Goal: Task Accomplishment & Management: Manage account settings

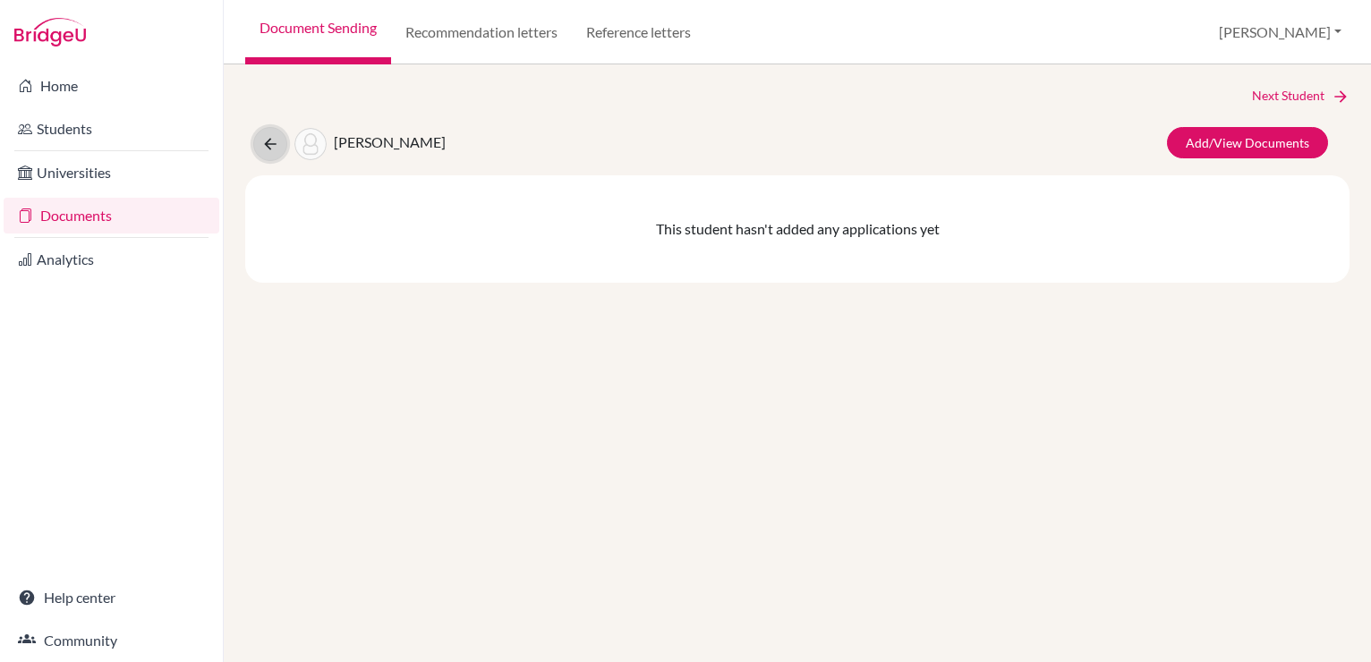
click at [263, 135] on icon at bounding box center [270, 144] width 18 height 18
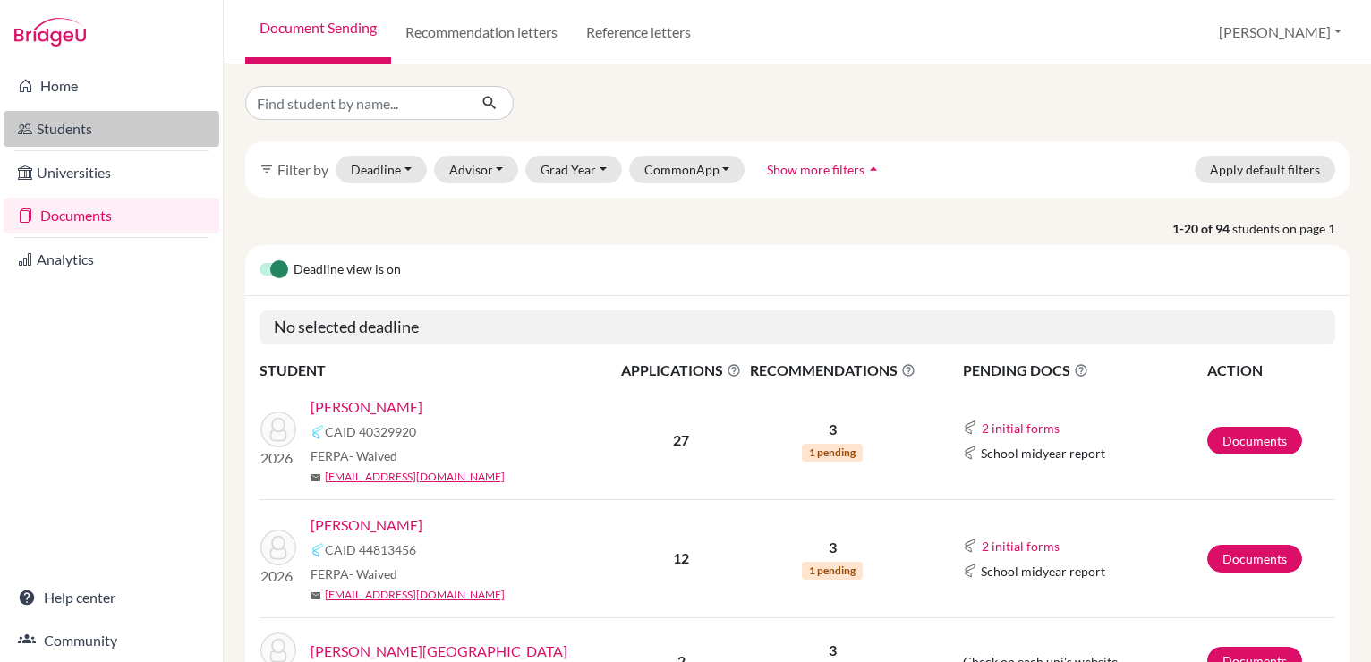
click at [142, 122] on link "Students" at bounding box center [112, 129] width 216 height 36
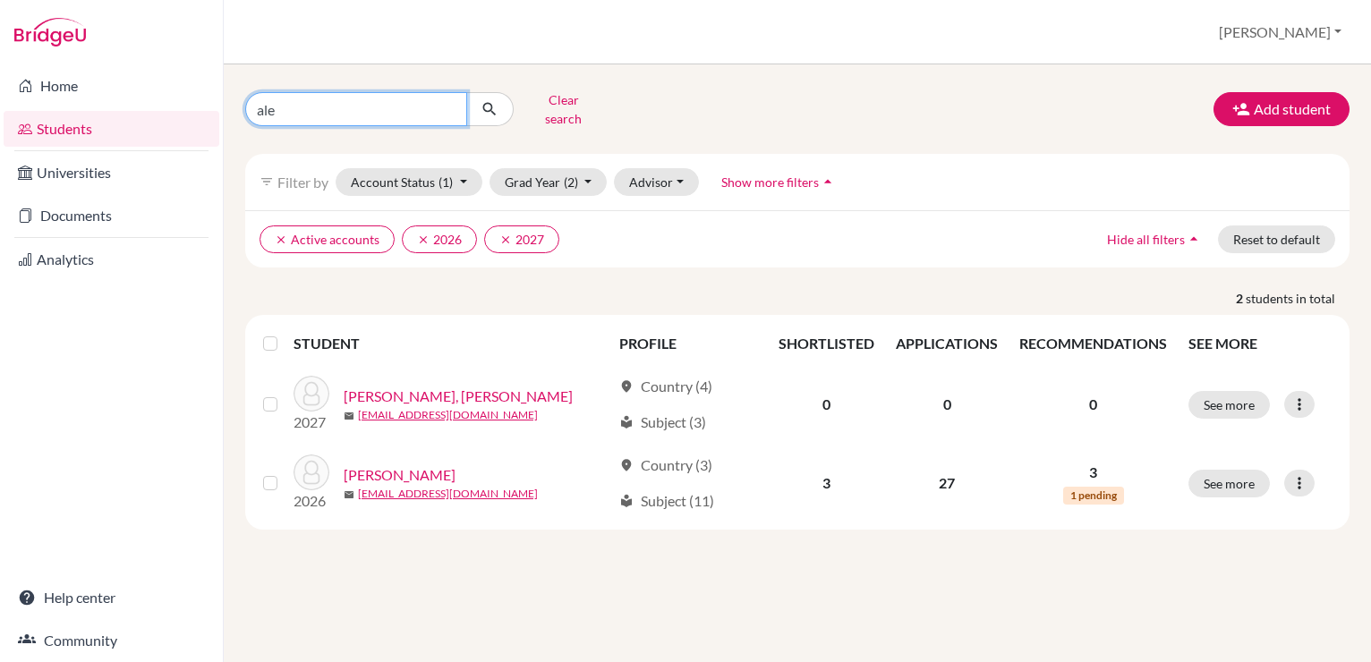
click at [394, 106] on input "ale" at bounding box center [356, 109] width 222 height 34
type input "martin"
click button "submit" at bounding box center [489, 109] width 47 height 34
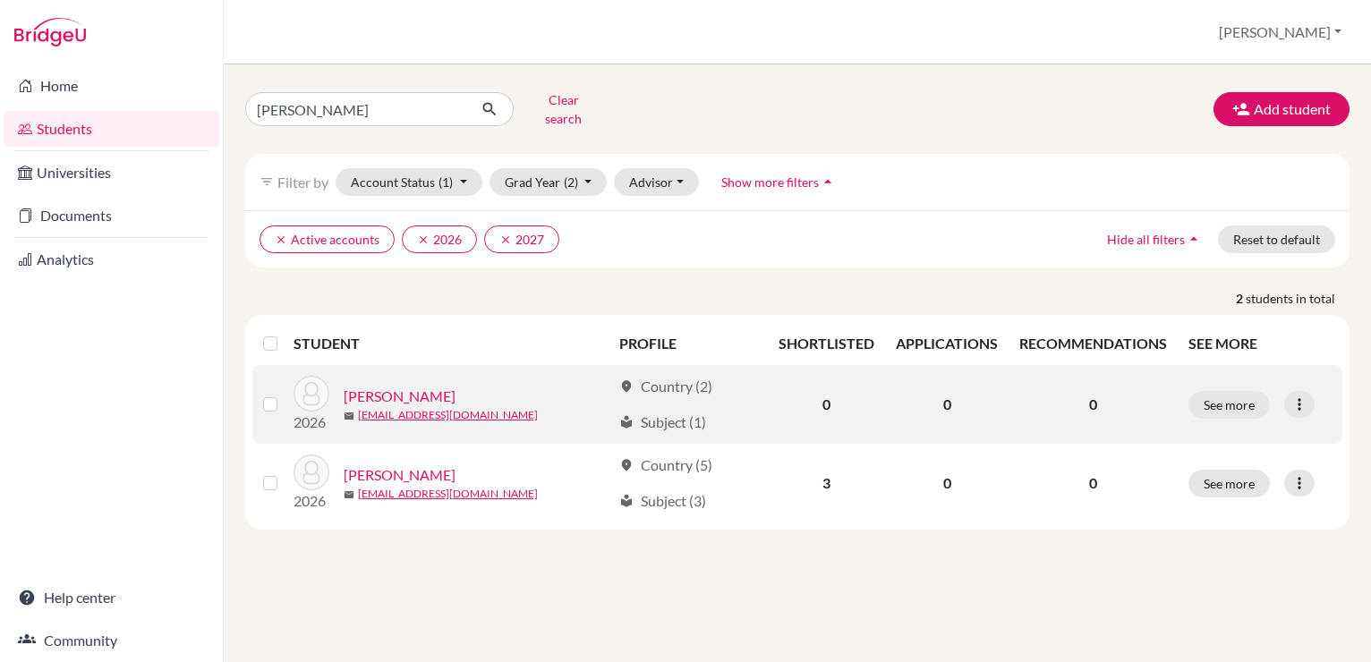
click at [439, 386] on link "[PERSON_NAME]" at bounding box center [400, 396] width 112 height 21
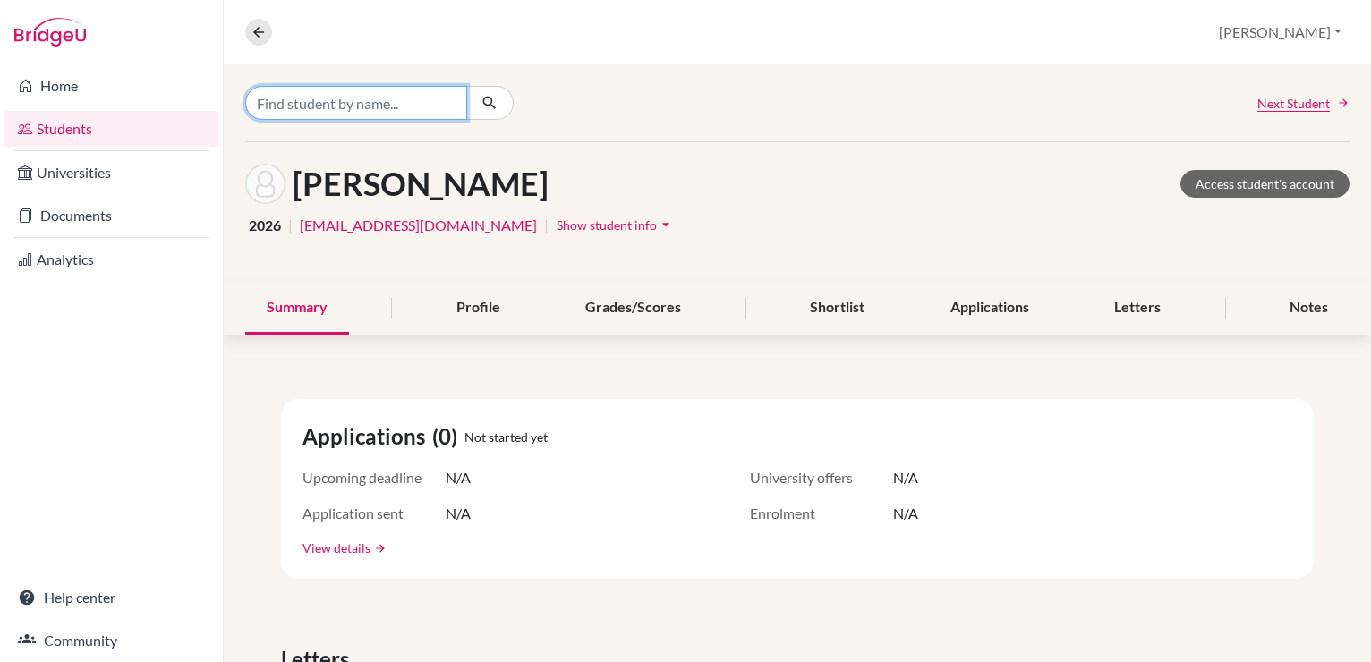
click at [379, 107] on input "Find student by name..." at bounding box center [356, 103] width 222 height 34
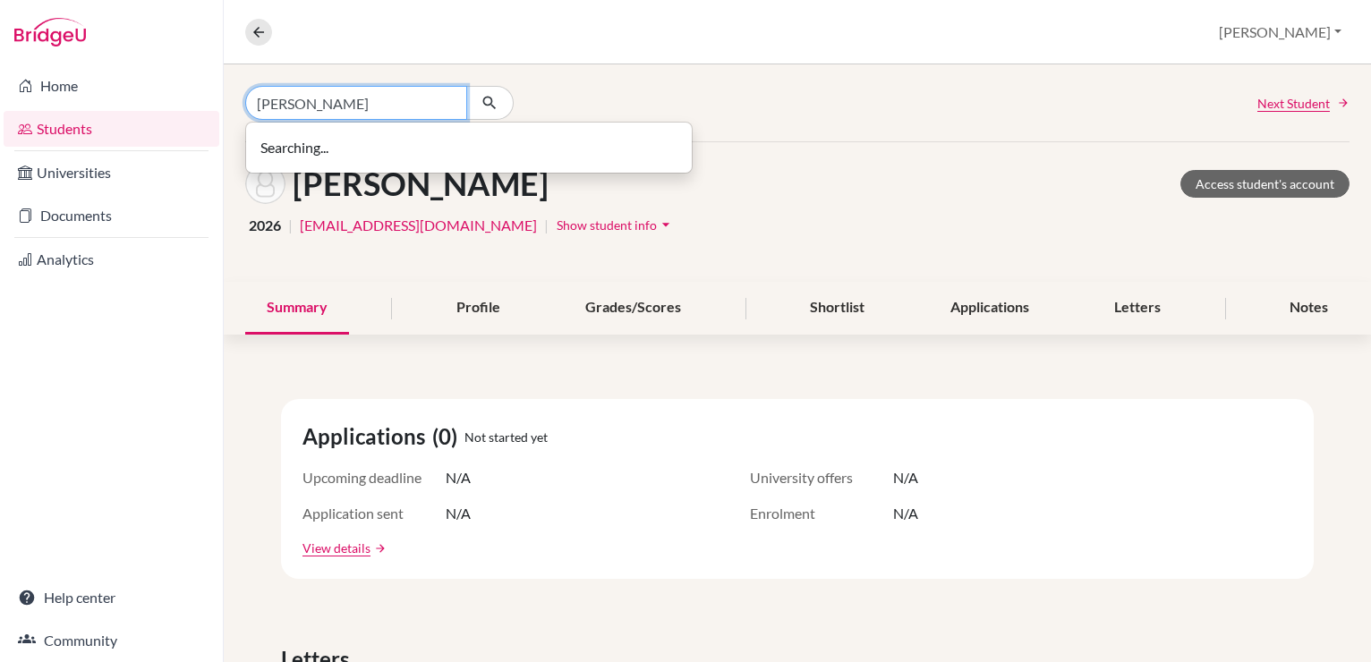
type input "alana"
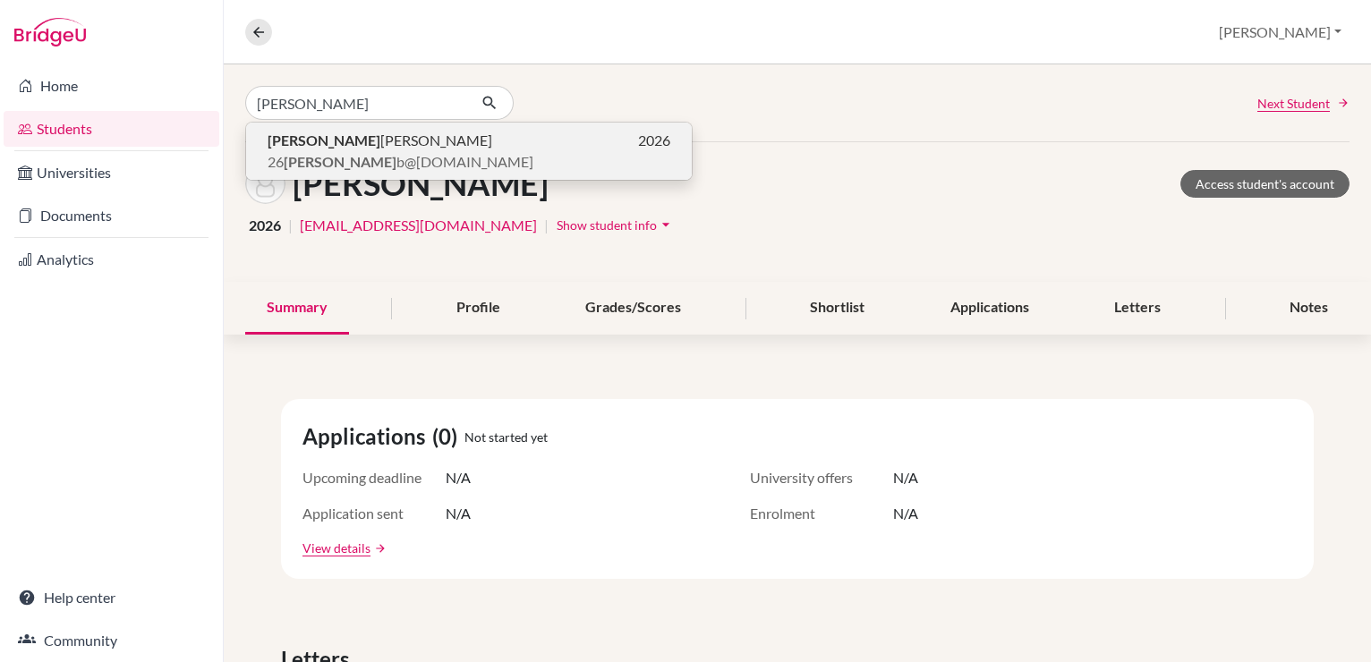
click at [362, 145] on p "Alana Brewer 2026" at bounding box center [469, 140] width 403 height 21
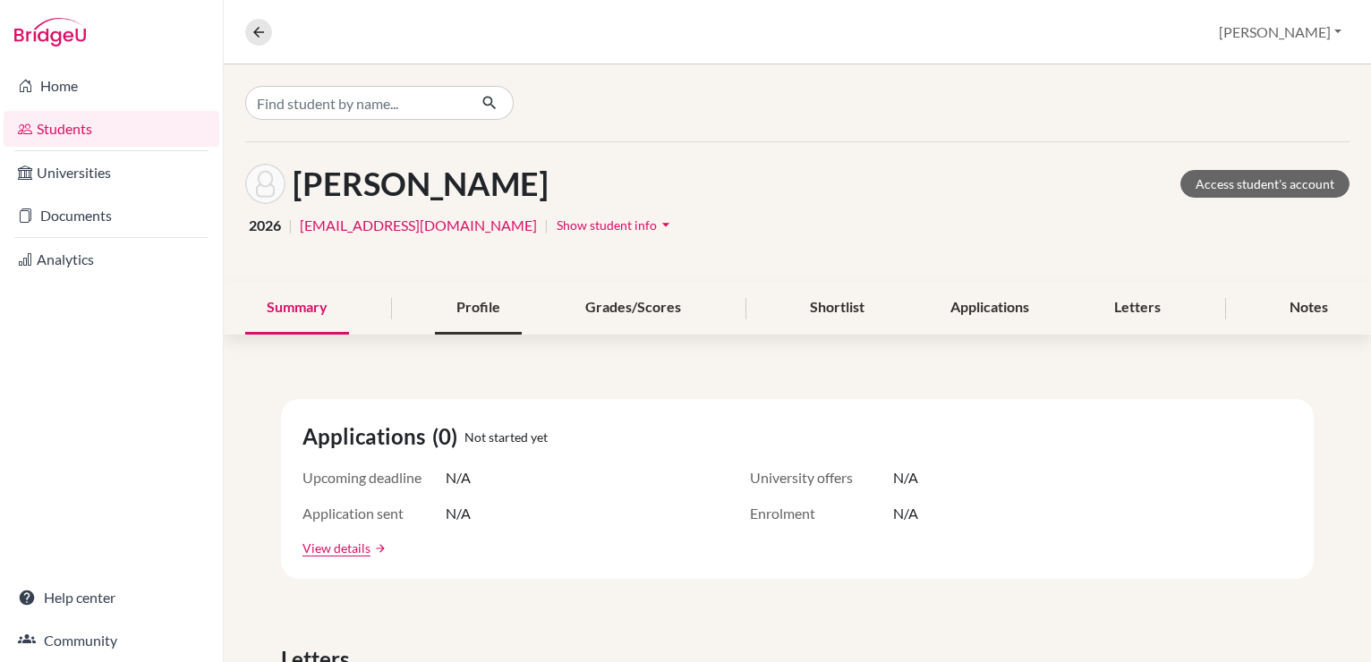
click at [456, 311] on div "Profile" at bounding box center [478, 308] width 87 height 53
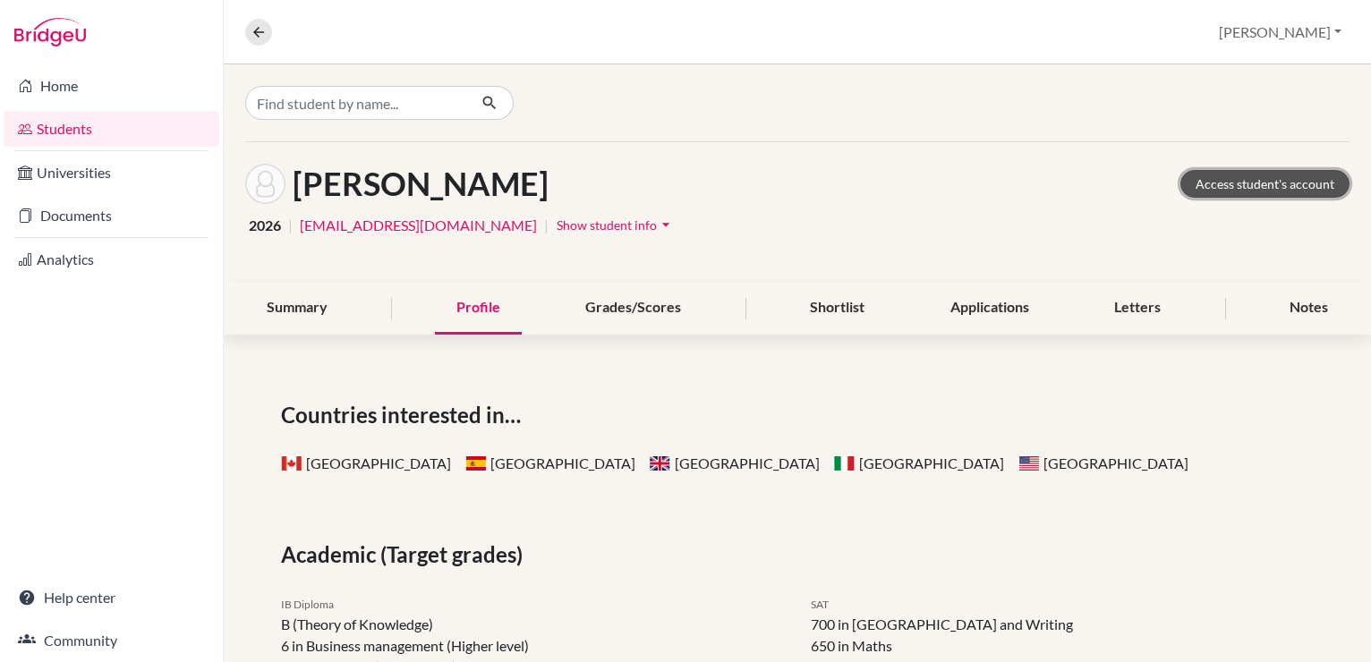
click at [1285, 184] on link "Access student's account" at bounding box center [1265, 184] width 169 height 28
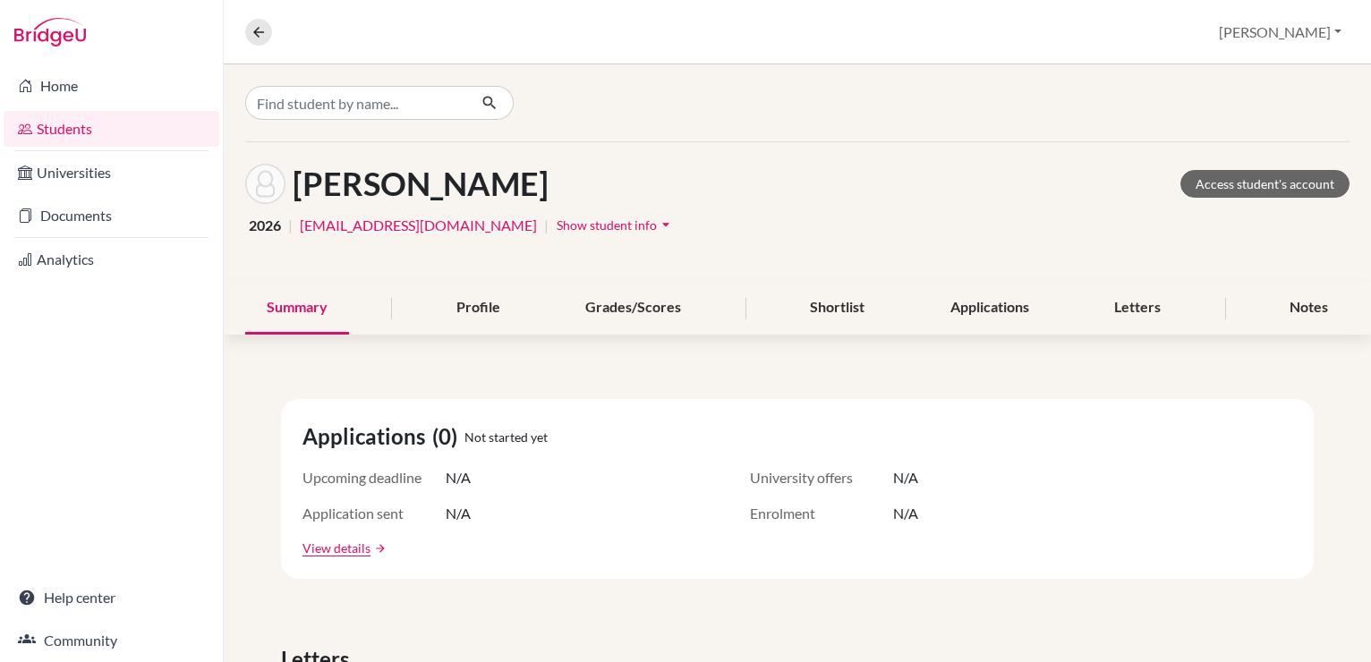
click at [559, 221] on span "Show student info" at bounding box center [607, 224] width 100 height 15
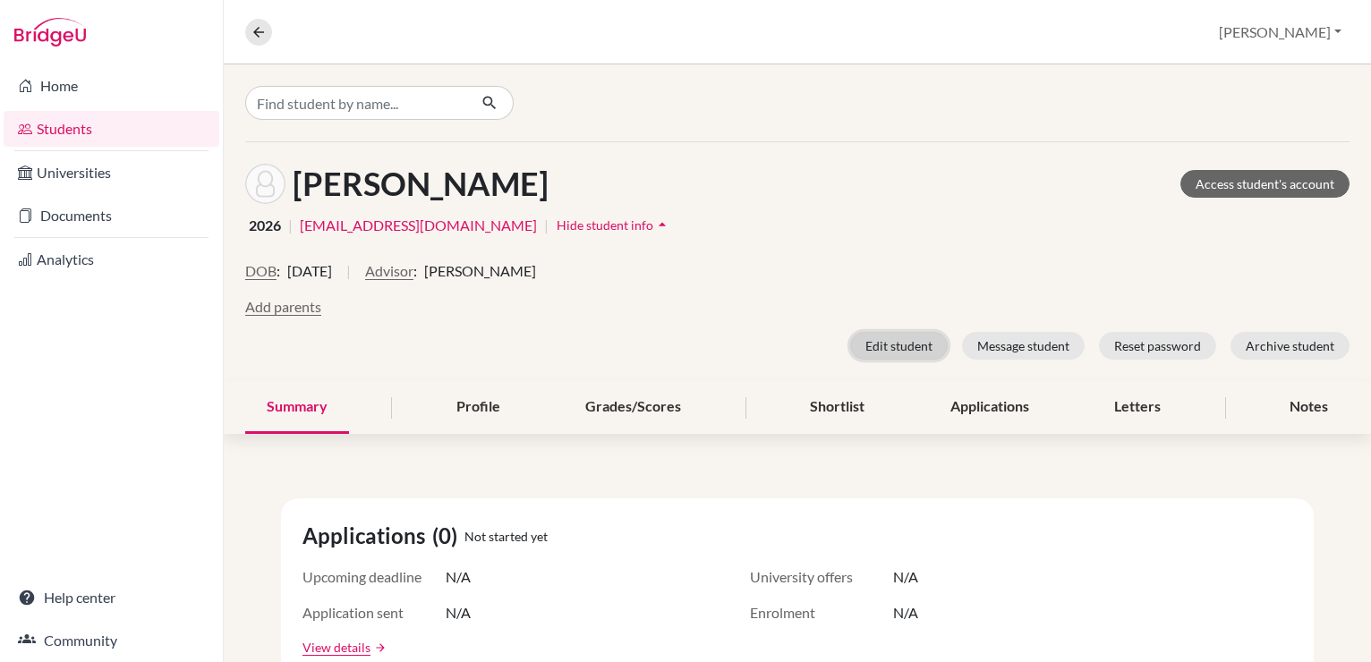
click at [891, 349] on button "Edit student" at bounding box center [899, 346] width 98 height 28
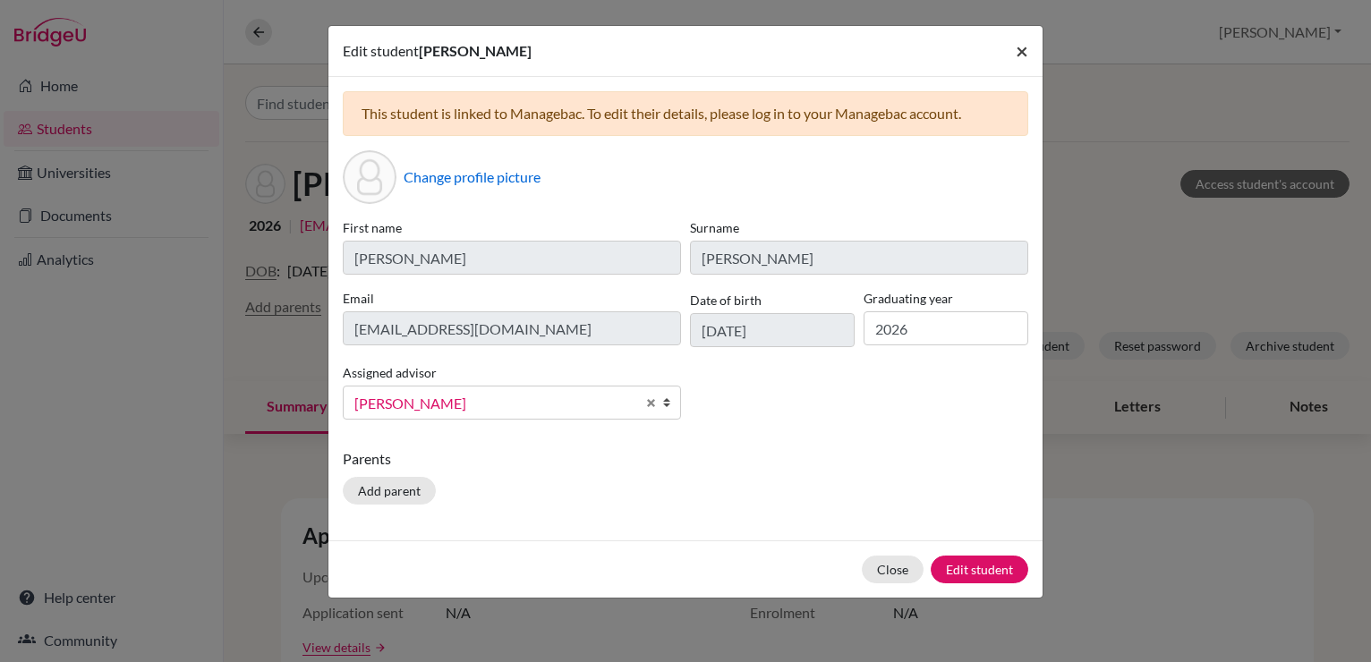
click at [1018, 61] on span "×" at bounding box center [1022, 51] width 13 height 26
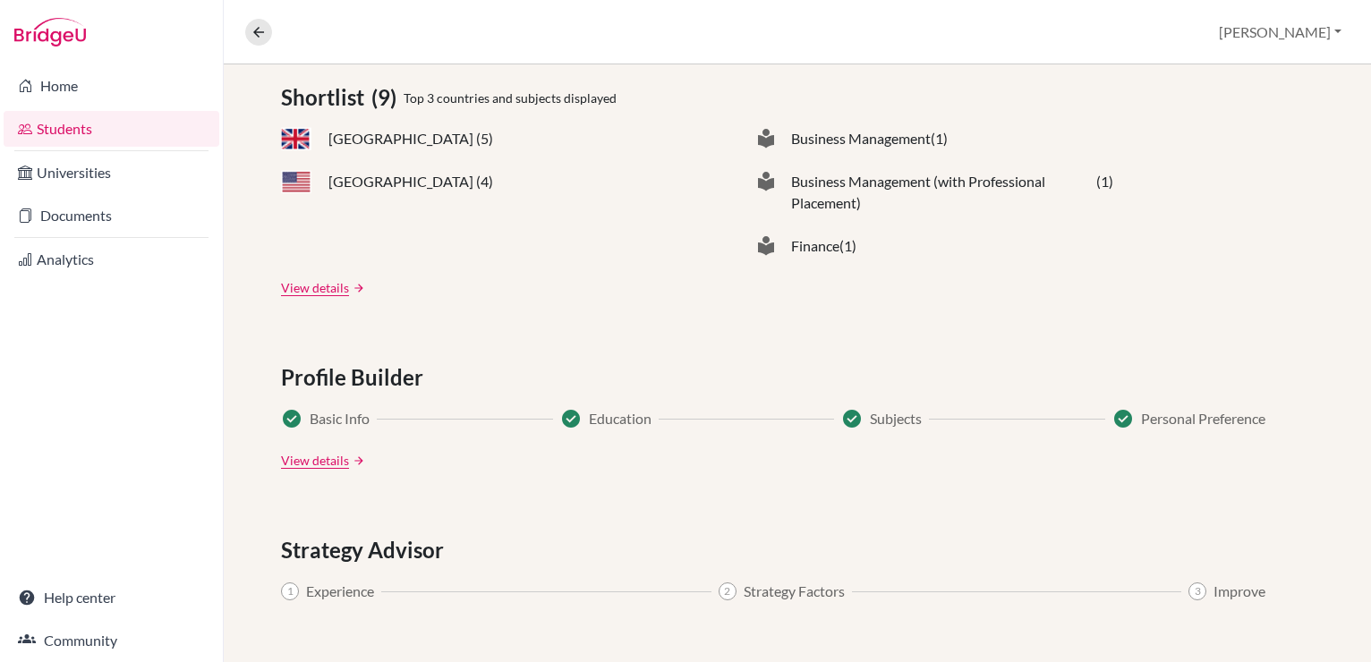
scroll to position [1096, 0]
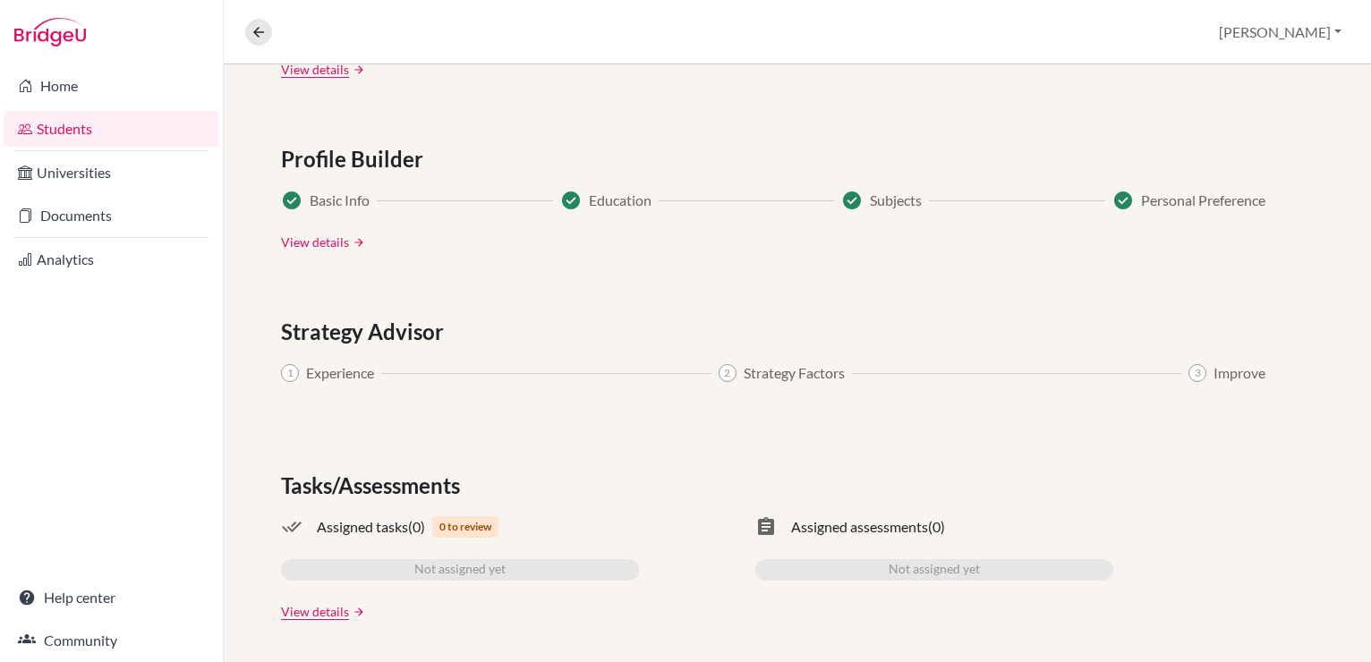
click at [329, 235] on link "View details" at bounding box center [315, 242] width 68 height 19
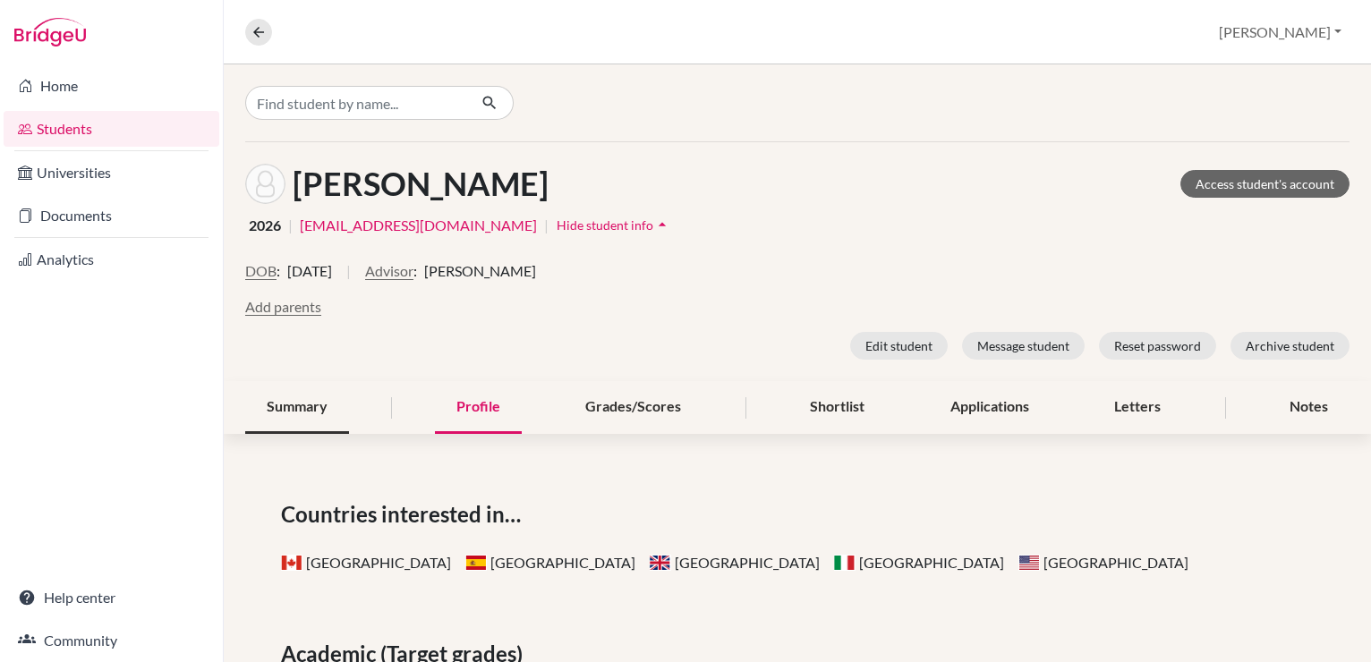
click at [304, 400] on div "Summary" at bounding box center [297, 407] width 104 height 53
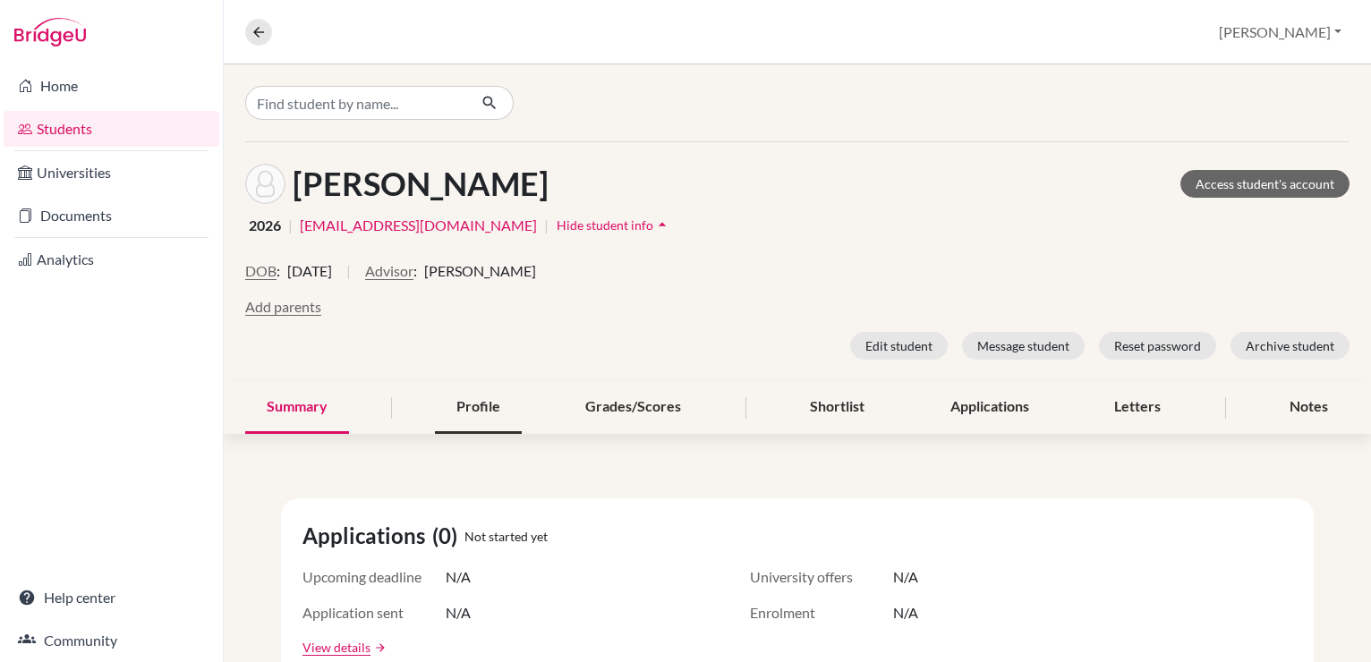
click at [469, 401] on div "Profile" at bounding box center [478, 407] width 87 height 53
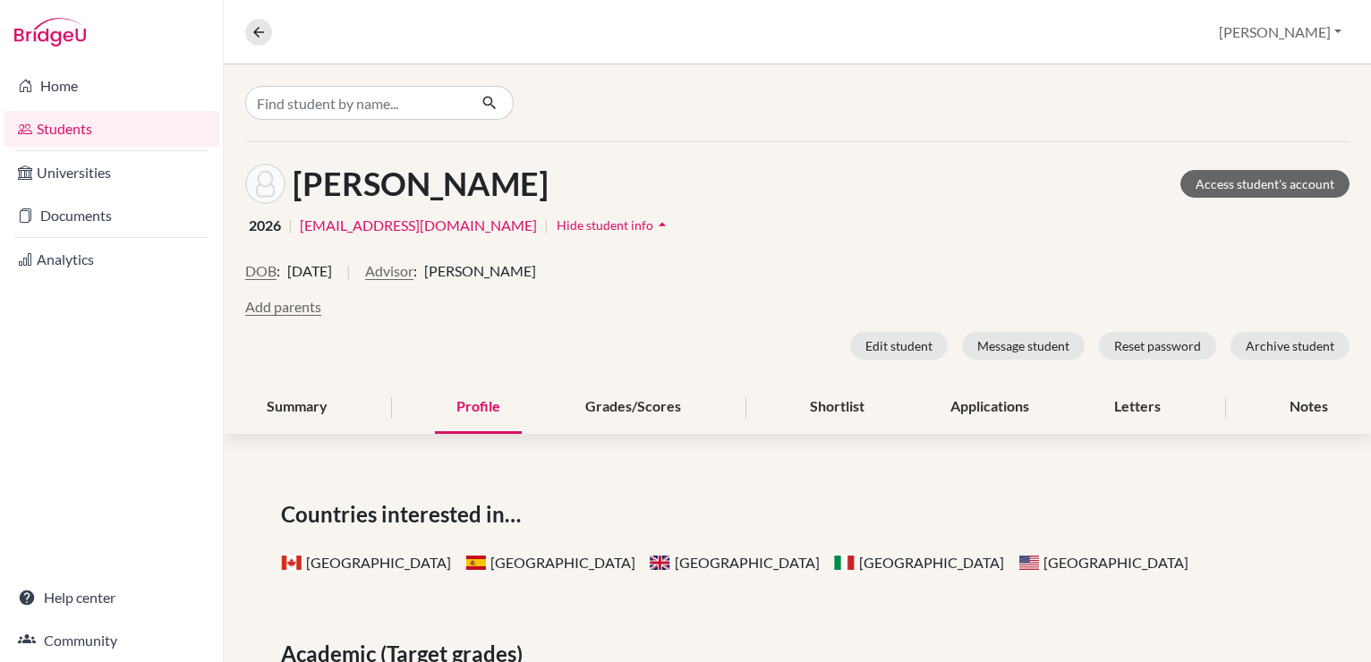
scroll to position [103, 0]
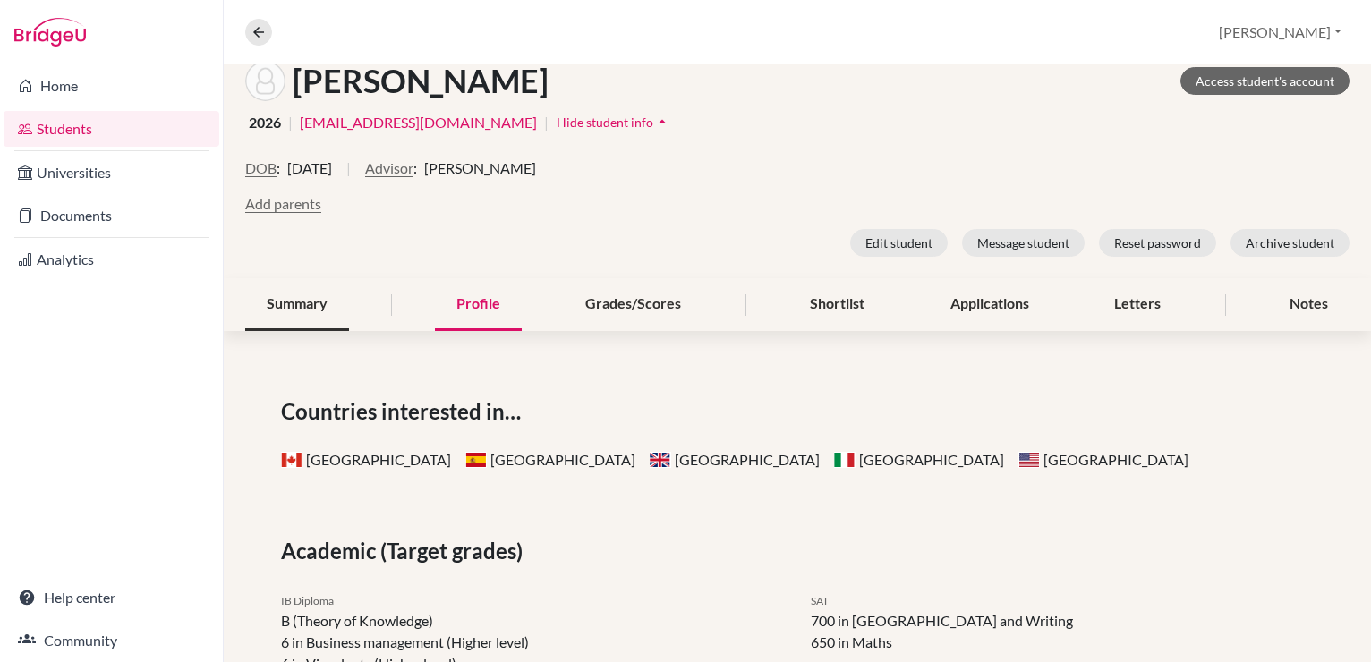
click at [305, 307] on div "Summary" at bounding box center [297, 304] width 104 height 53
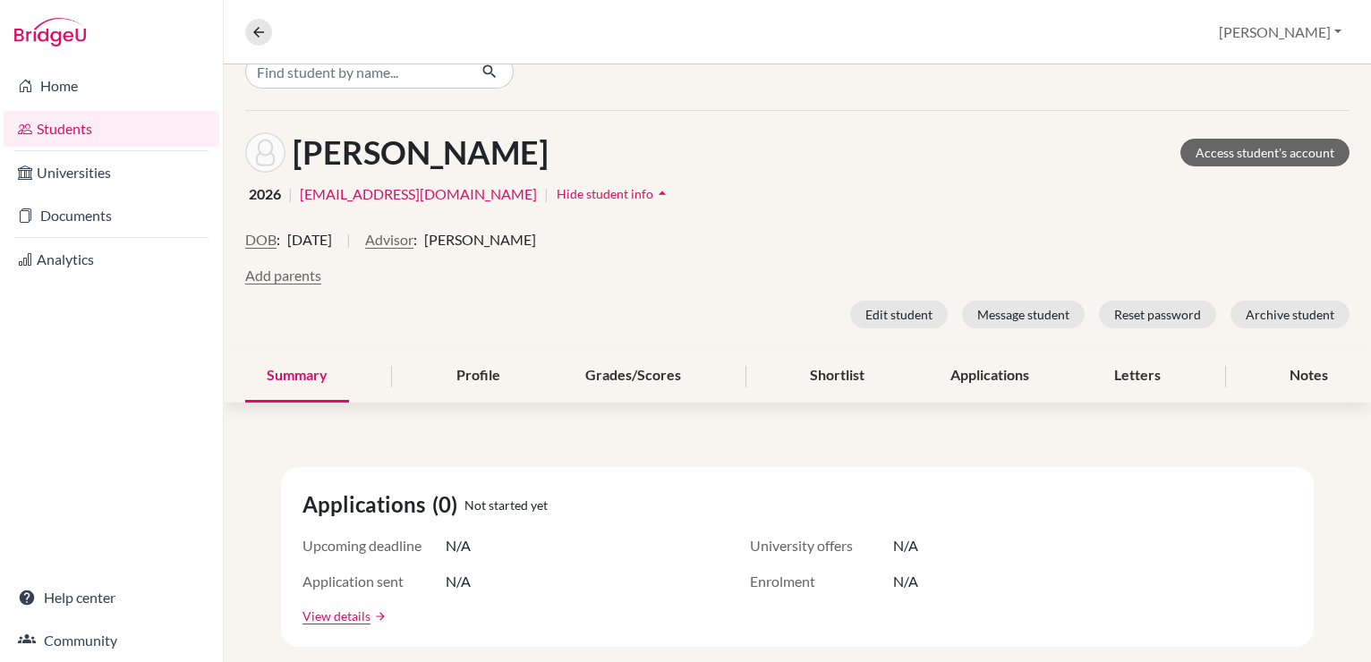
scroll to position [32, 0]
click at [476, 371] on div "Profile" at bounding box center [478, 375] width 87 height 53
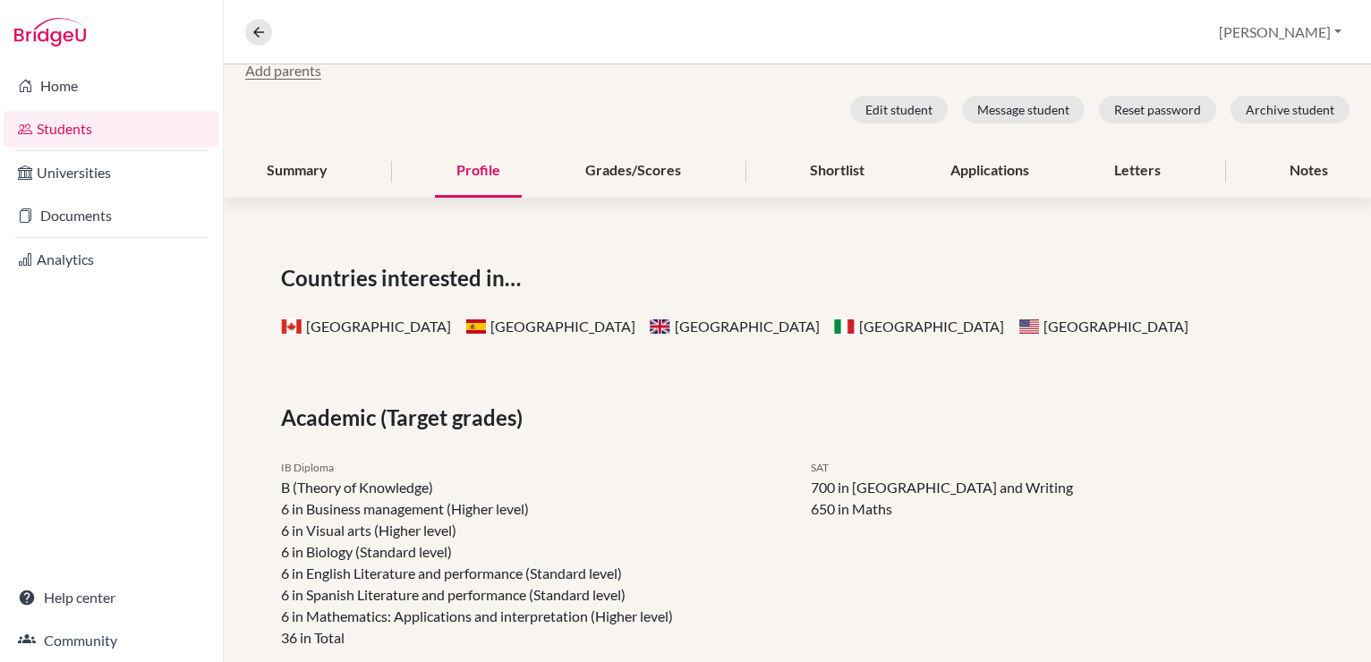
scroll to position [149, 0]
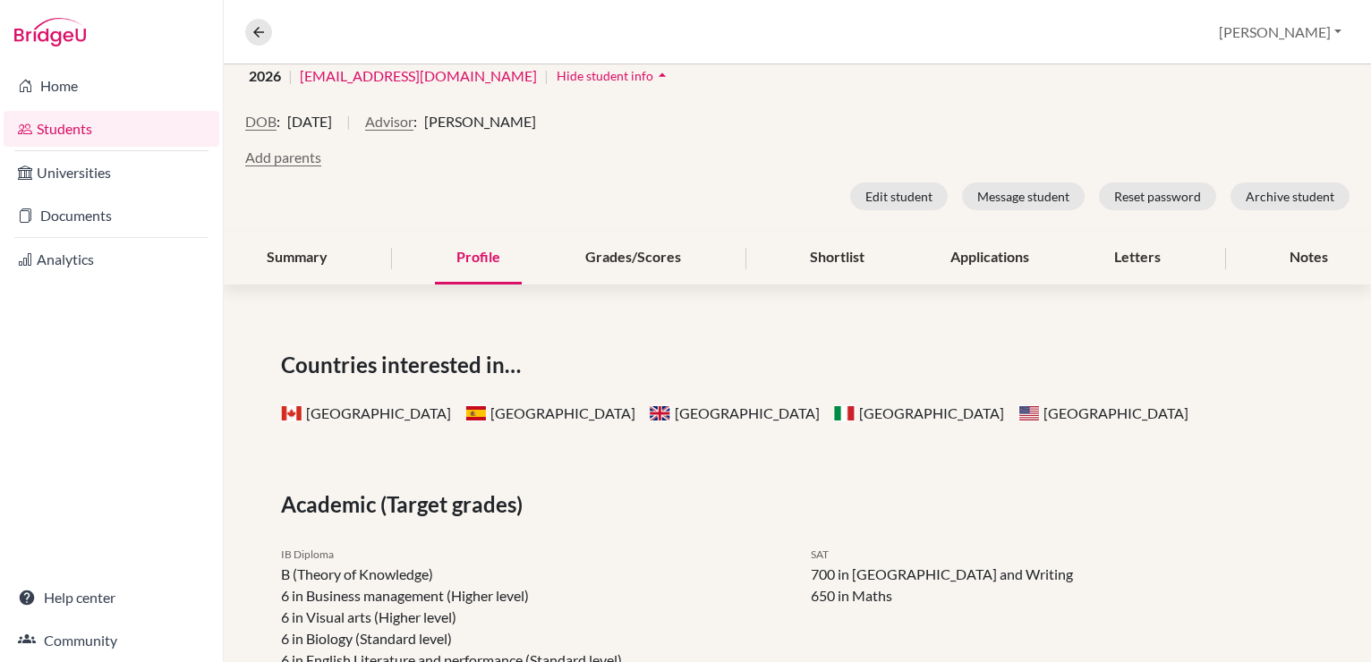
click at [1156, 257] on div "Letters" at bounding box center [1138, 258] width 90 height 53
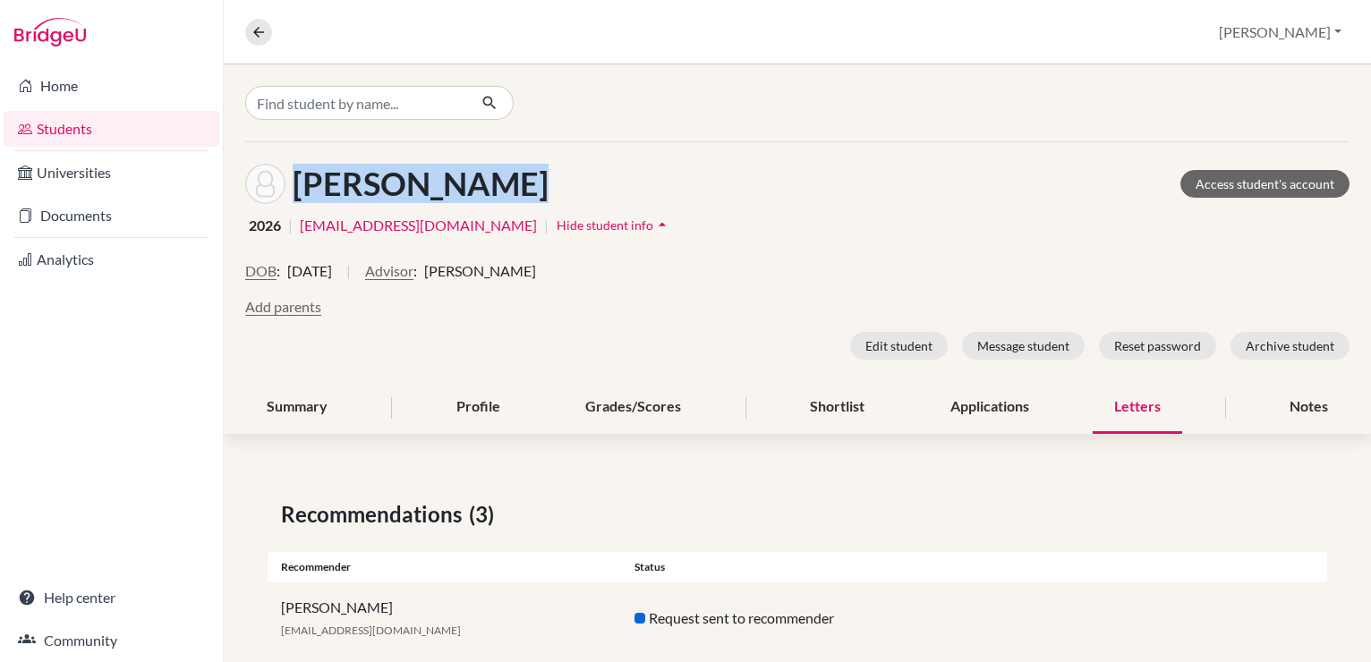
drag, startPoint x: 506, startPoint y: 188, endPoint x: 294, endPoint y: 177, distance: 212.4
click at [294, 177] on div "Brewer, Alana Access student's account" at bounding box center [797, 184] width 1104 height 40
copy h1 "[PERSON_NAME]"
click at [615, 179] on div "Brewer, Alana Access student's account" at bounding box center [797, 184] width 1104 height 40
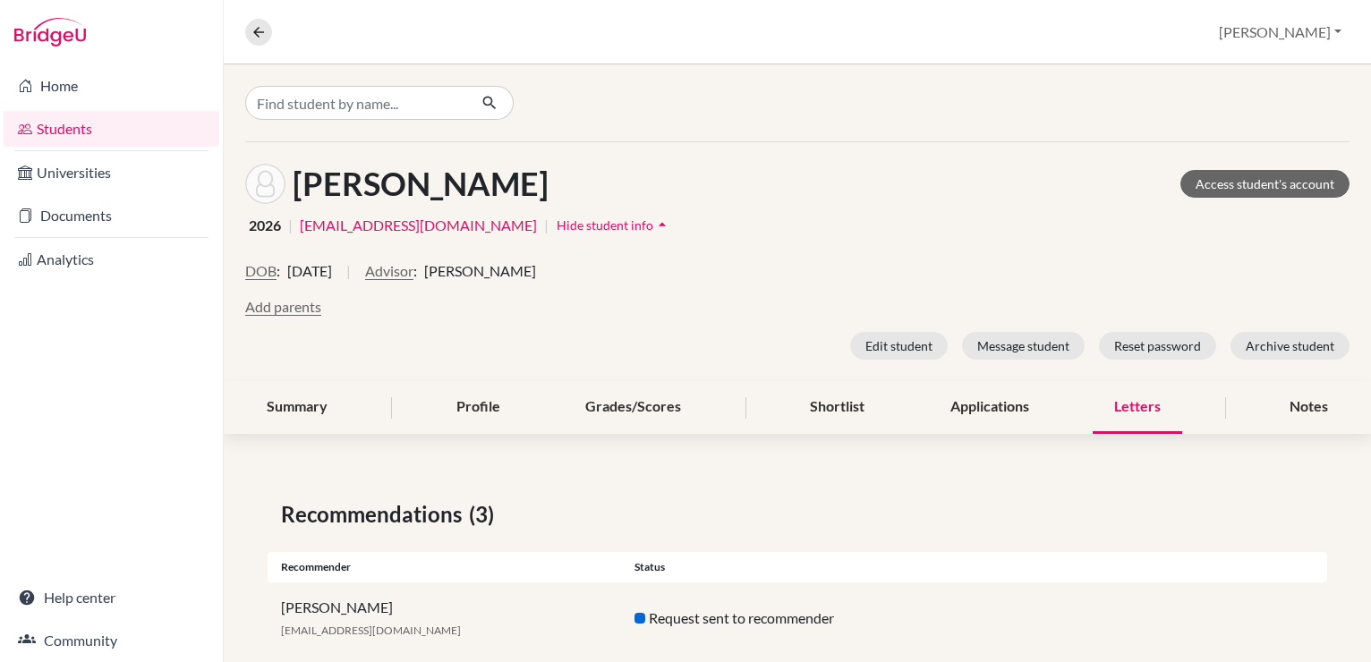
click at [81, 132] on link "Students" at bounding box center [112, 129] width 216 height 36
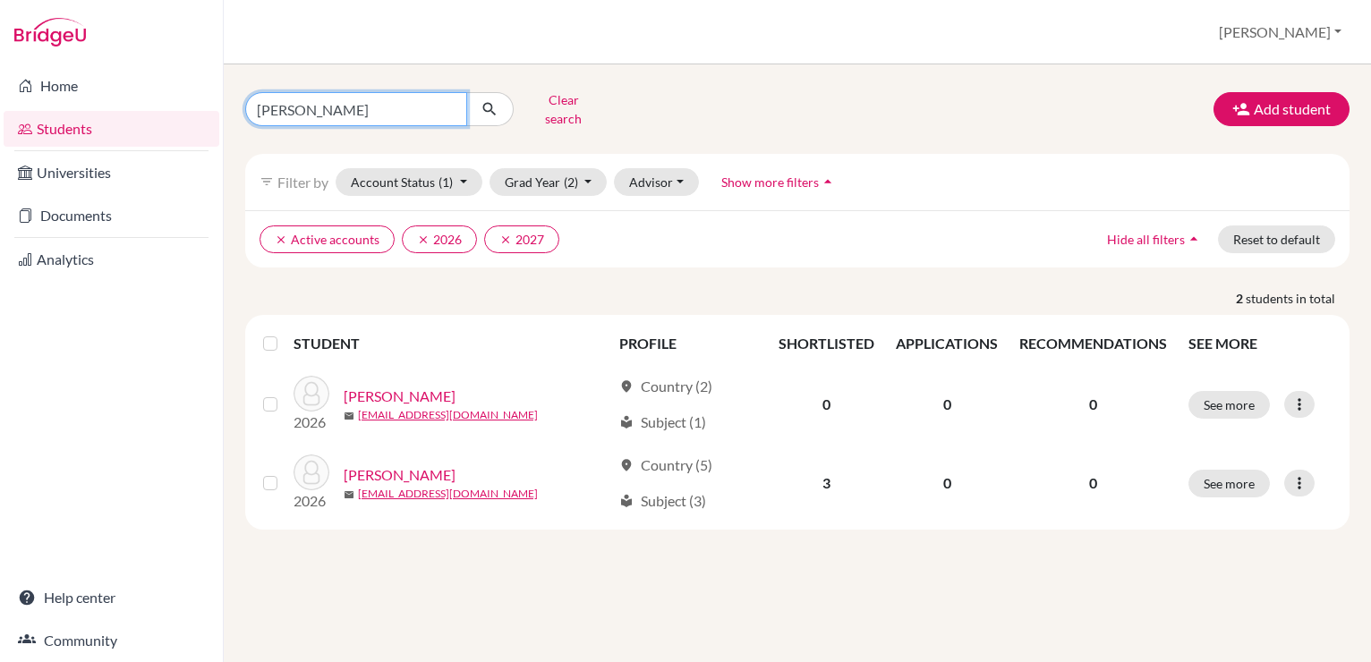
click at [424, 102] on input "martin" at bounding box center [356, 109] width 222 height 34
type input "[PERSON_NAME]"
click button "submit" at bounding box center [489, 109] width 47 height 34
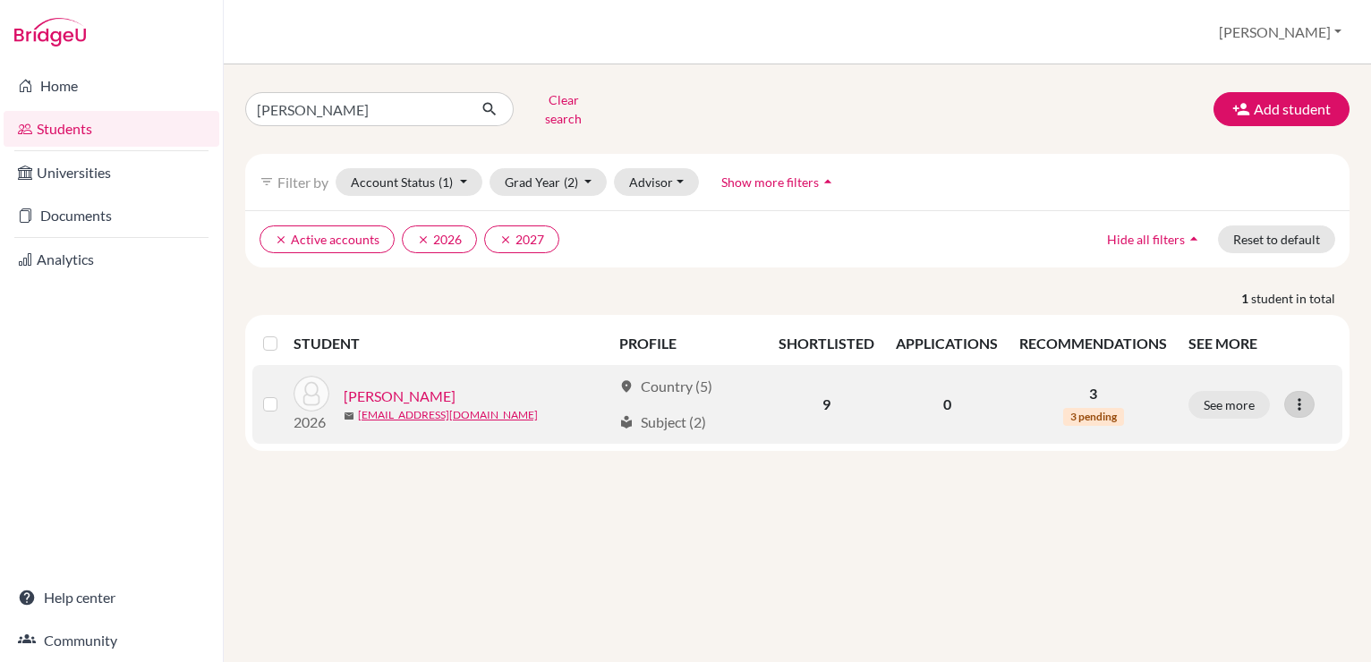
click at [1304, 397] on icon at bounding box center [1300, 405] width 18 height 18
click at [1233, 431] on button "Edit student" at bounding box center [1221, 441] width 141 height 29
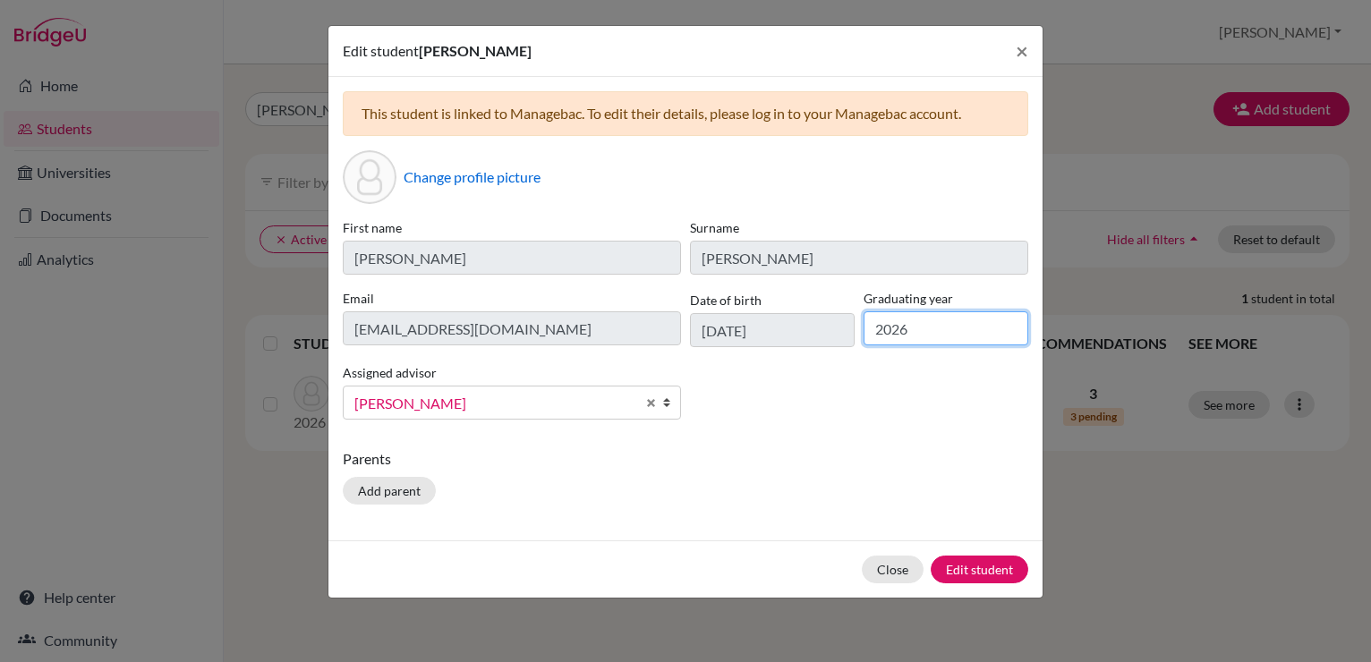
click at [931, 322] on input "2026" at bounding box center [946, 328] width 165 height 34
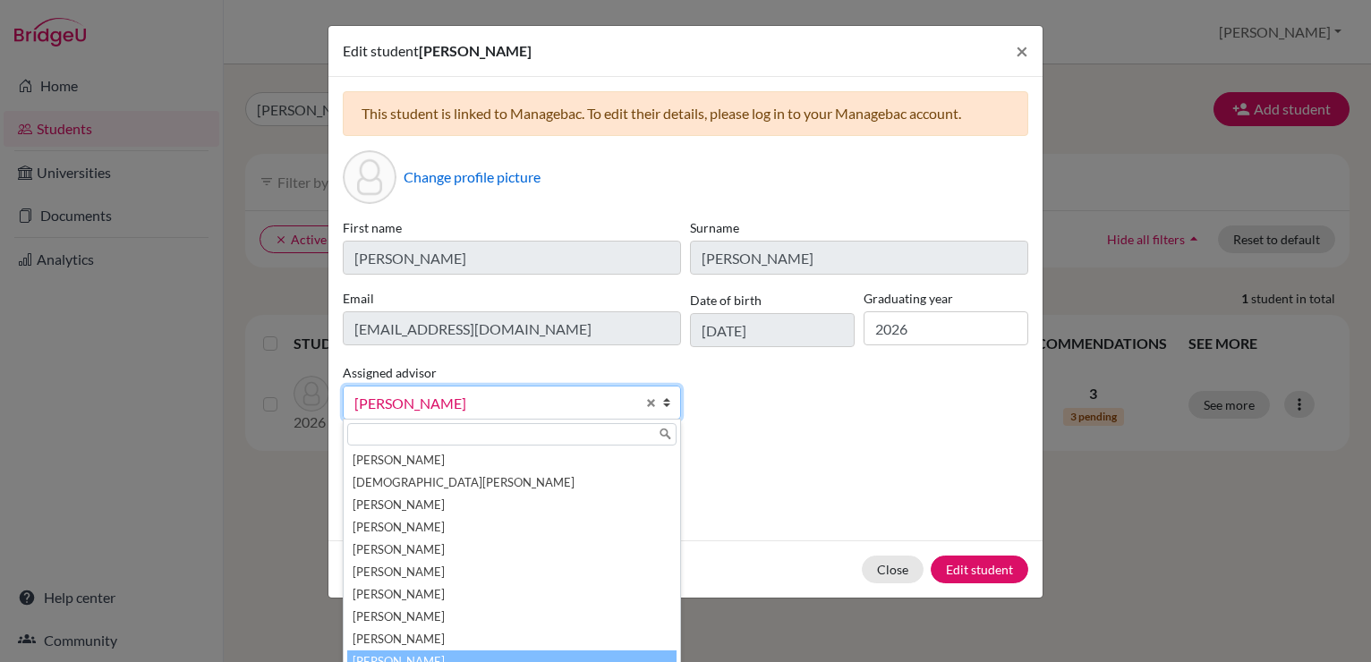
scroll to position [9, 0]
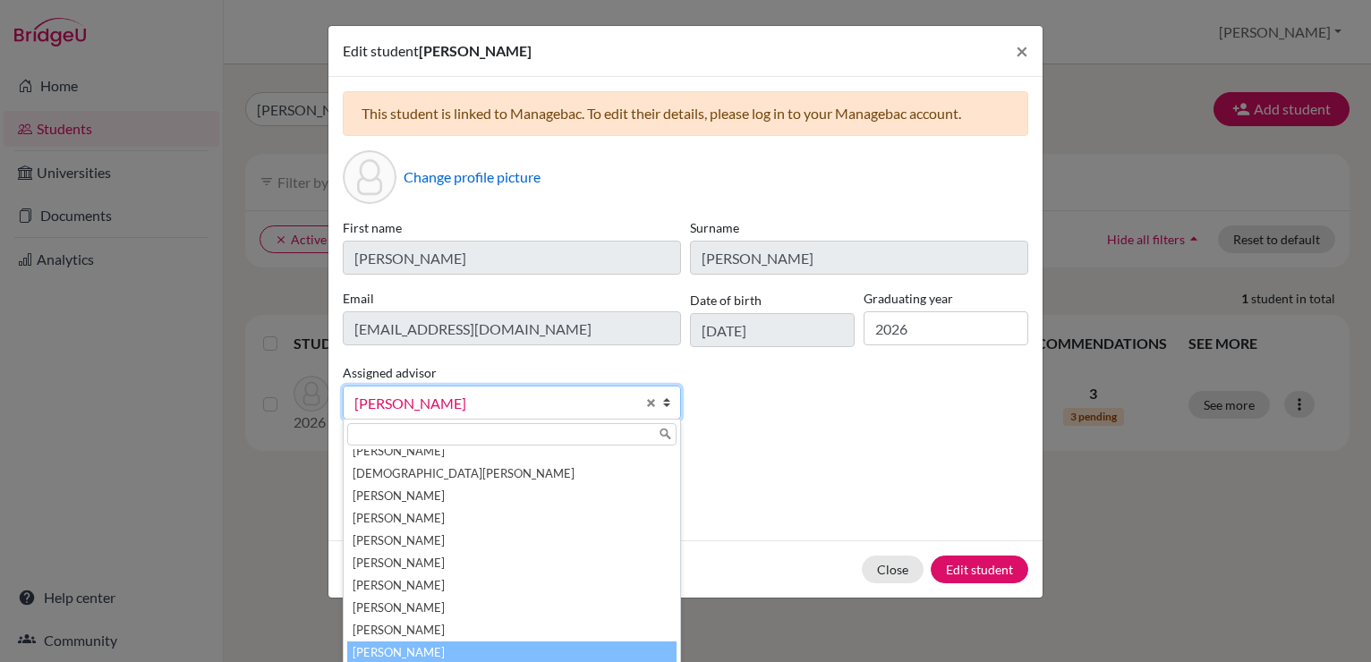
click at [512, 413] on span "[PERSON_NAME]" at bounding box center [494, 403] width 281 height 23
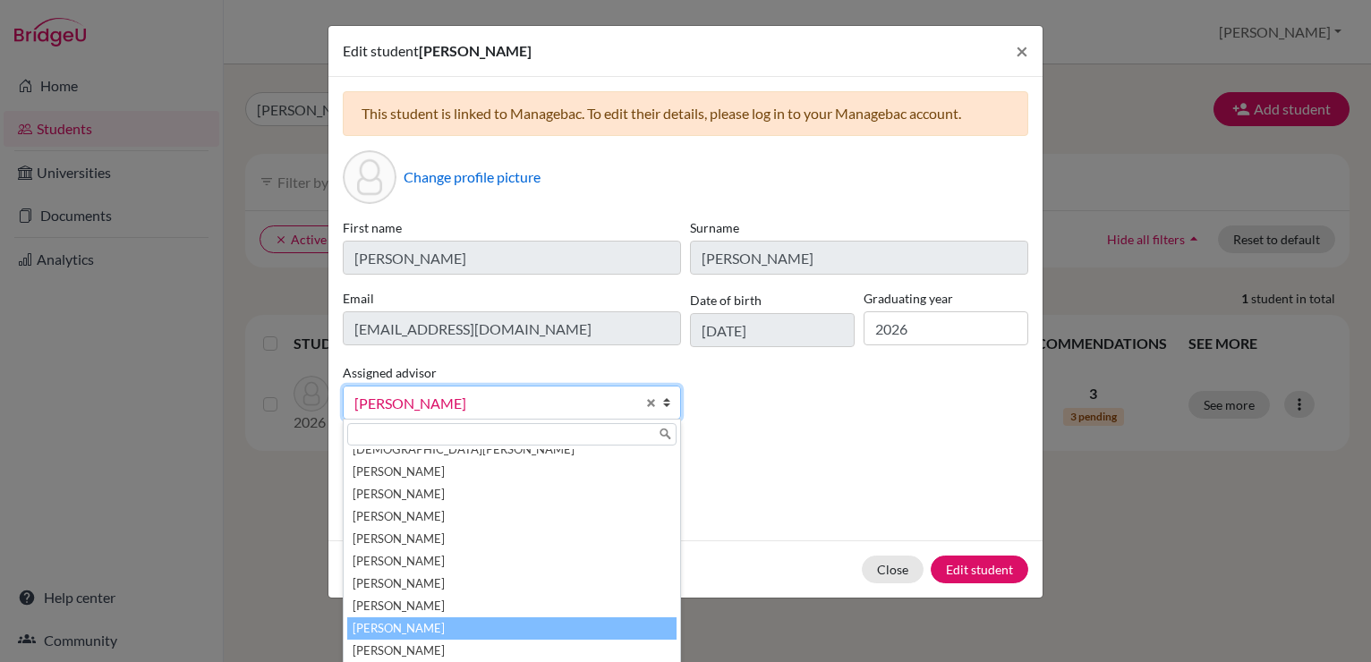
scroll to position [0, 0]
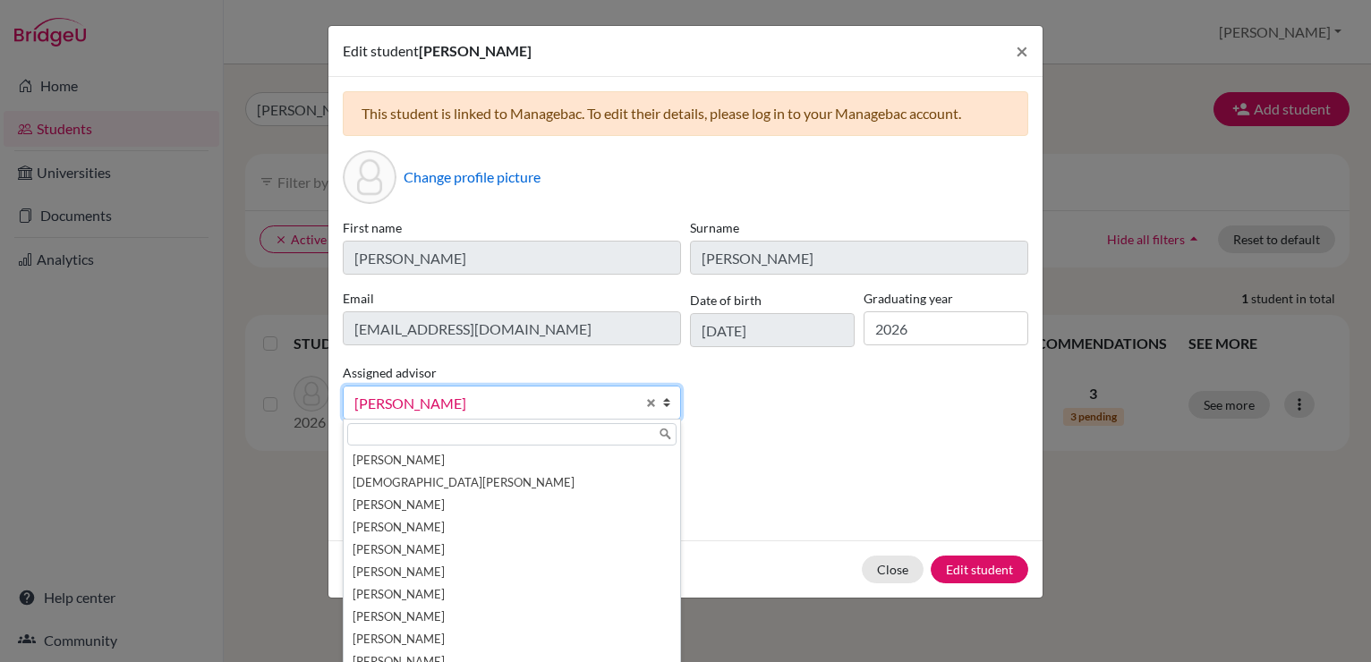
click at [849, 424] on div "First name Alana Surname Brewer Email 26alanab@ecak12.com Date of birth 27/11/2…" at bounding box center [685, 326] width 695 height 216
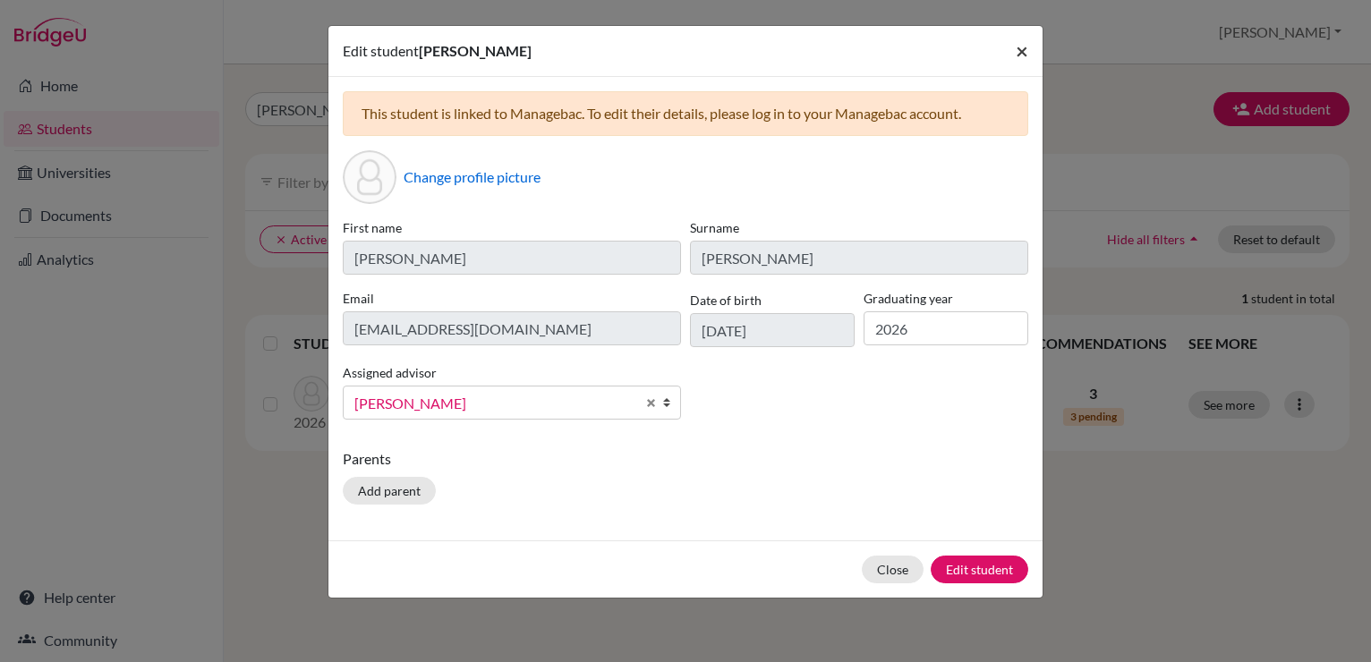
click at [1016, 51] on span "×" at bounding box center [1022, 51] width 13 height 26
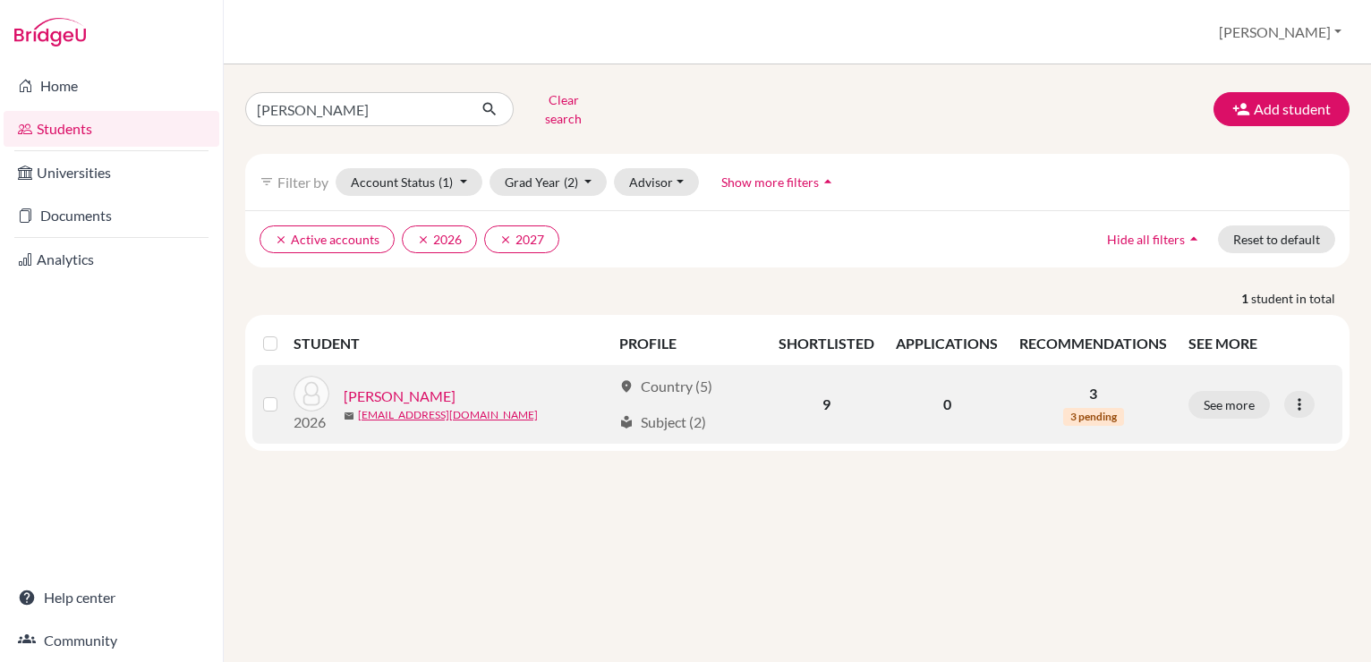
click at [397, 386] on link "[PERSON_NAME]" at bounding box center [400, 396] width 112 height 21
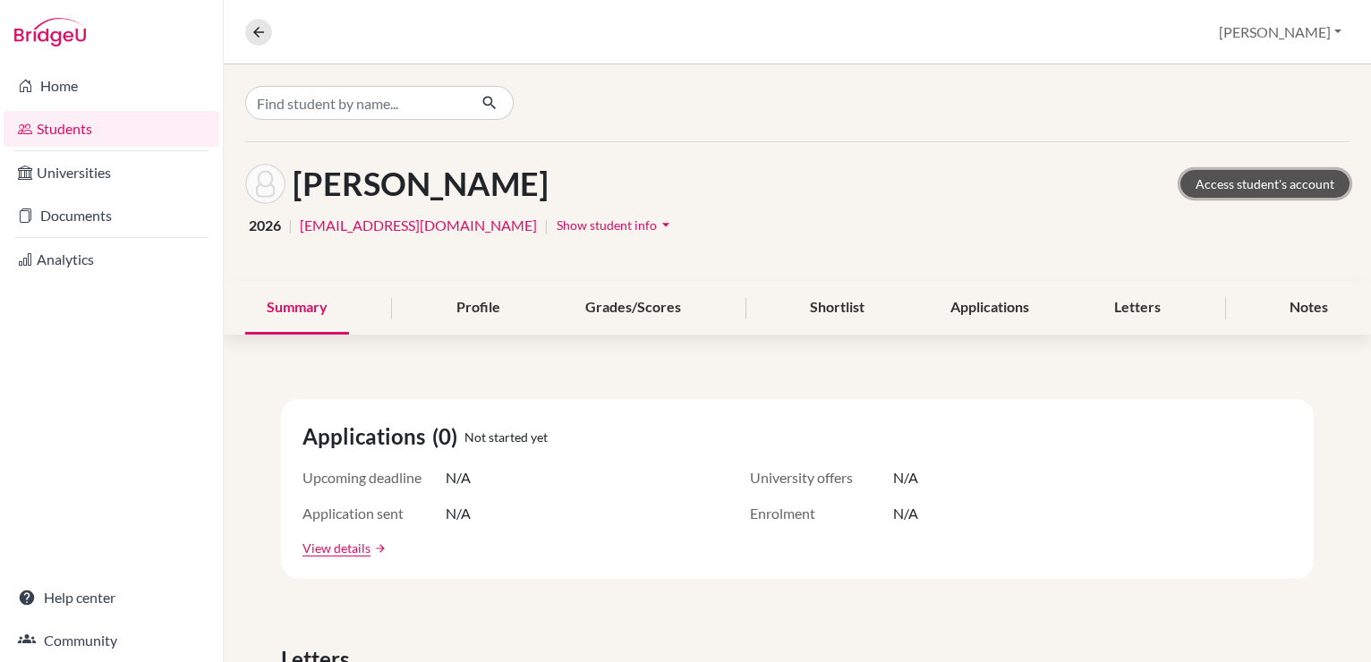
click at [1215, 173] on link "Access student's account" at bounding box center [1265, 184] width 169 height 28
click at [557, 220] on span "Show student info" at bounding box center [607, 224] width 100 height 15
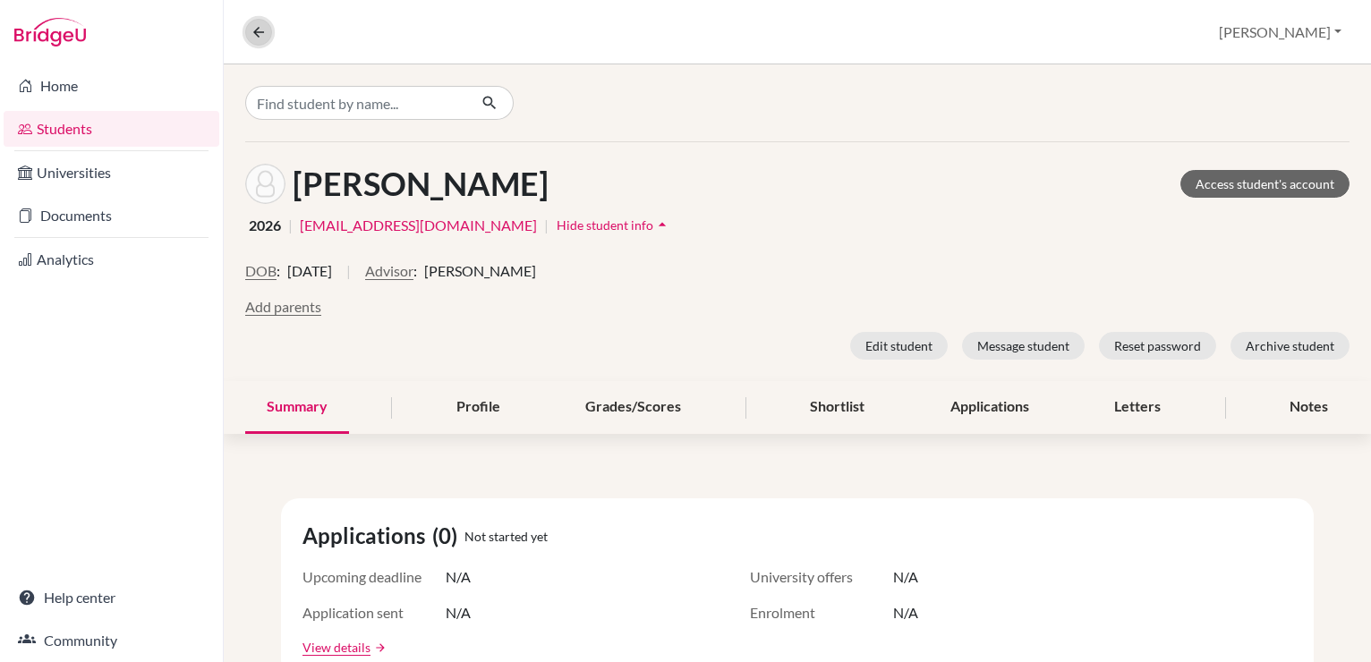
click at [247, 23] on button at bounding box center [258, 32] width 27 height 27
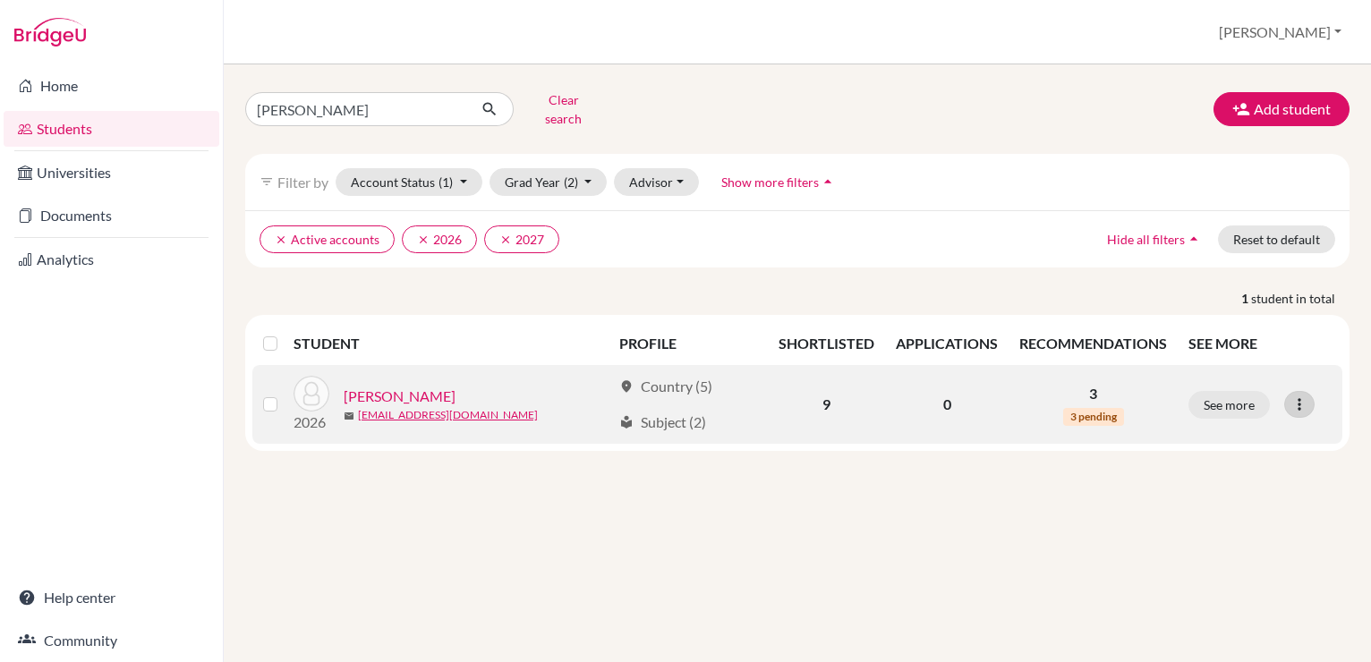
click at [1301, 396] on icon at bounding box center [1300, 405] width 18 height 18
click at [1243, 440] on button "Edit student" at bounding box center [1221, 441] width 141 height 29
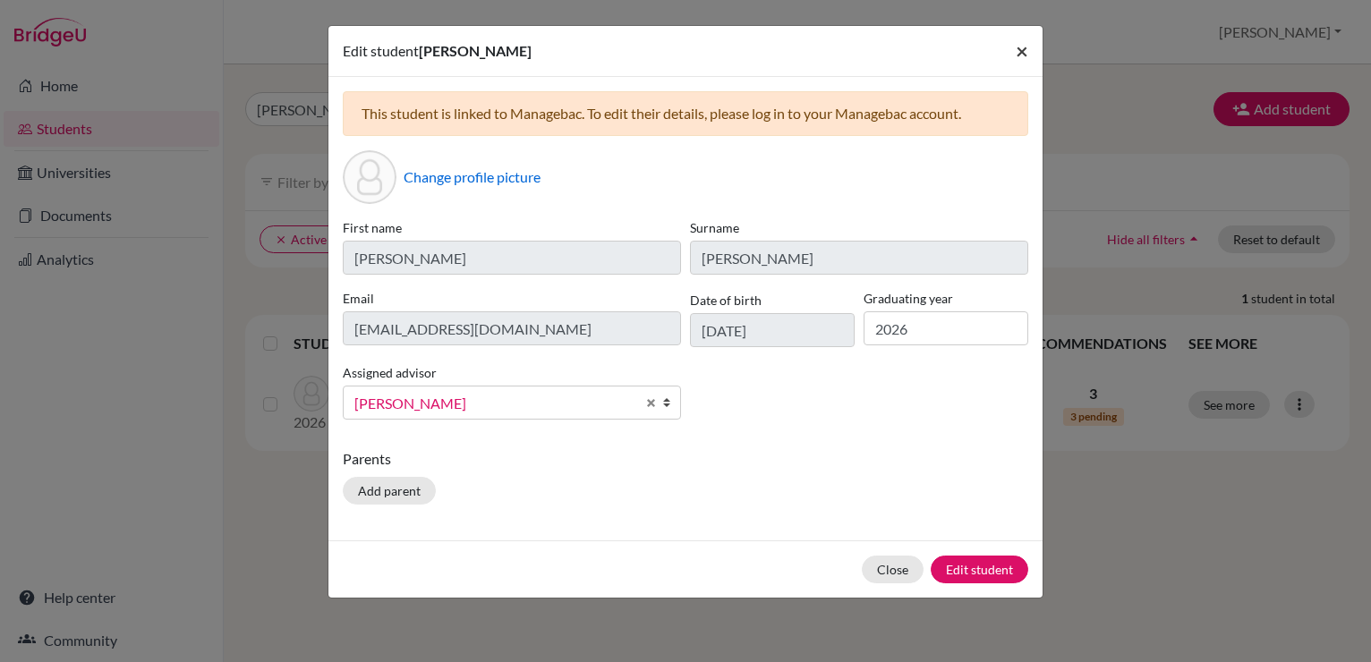
click at [1026, 48] on span "×" at bounding box center [1022, 51] width 13 height 26
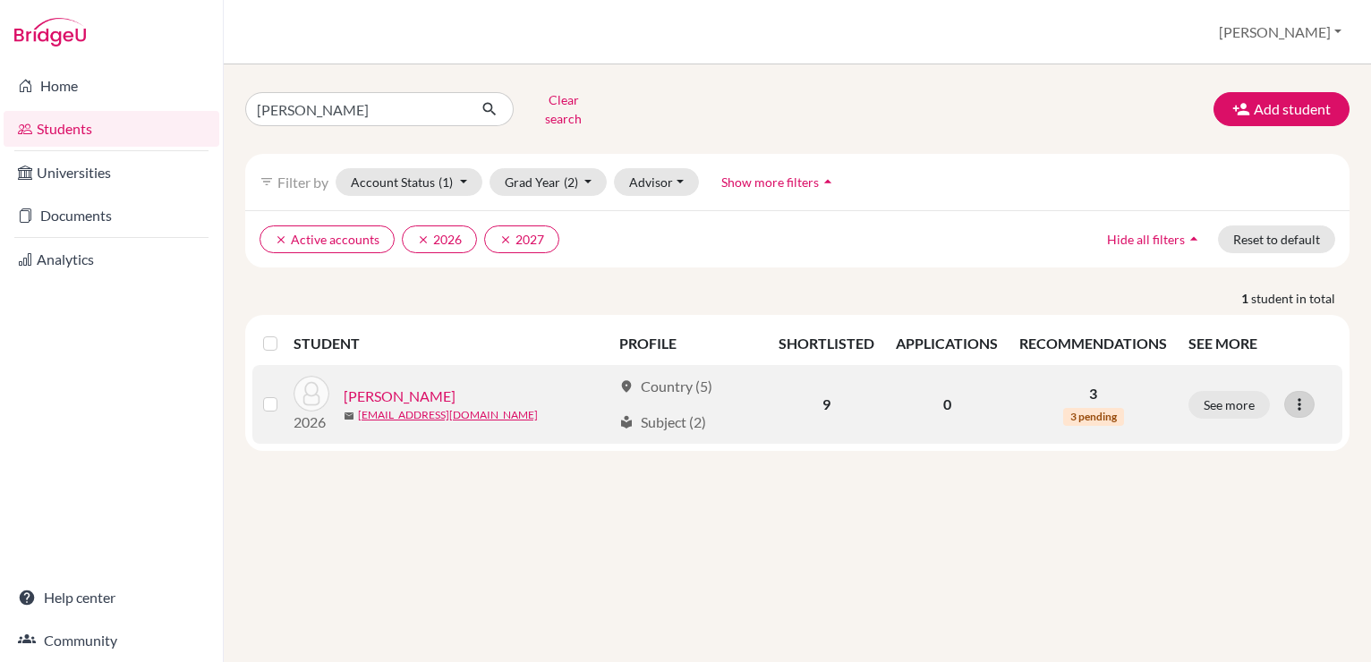
click at [1288, 394] on div at bounding box center [1299, 404] width 30 height 27
click at [1249, 427] on button "Edit student" at bounding box center [1221, 441] width 141 height 29
